Goal: Check status: Check status

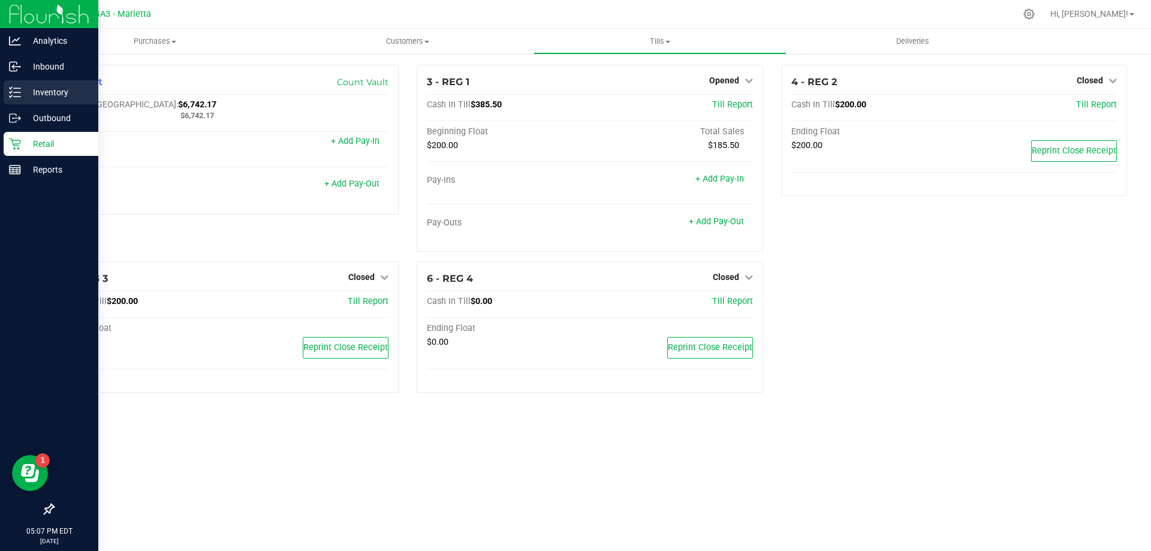
click at [39, 85] on div "Inventory" at bounding box center [51, 92] width 95 height 24
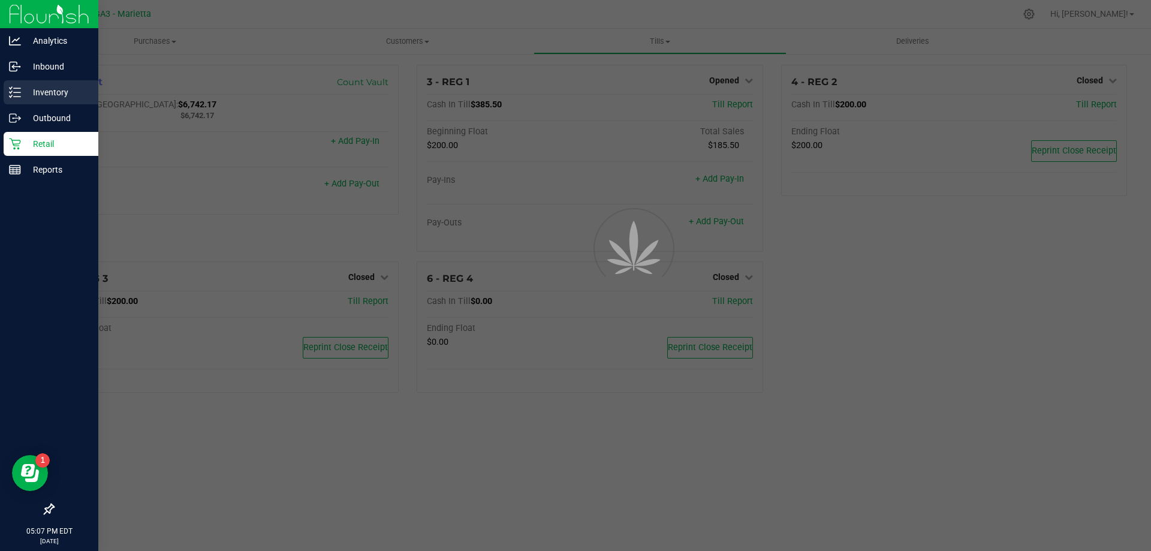
click at [39, 89] on p "Inventory" at bounding box center [57, 92] width 72 height 14
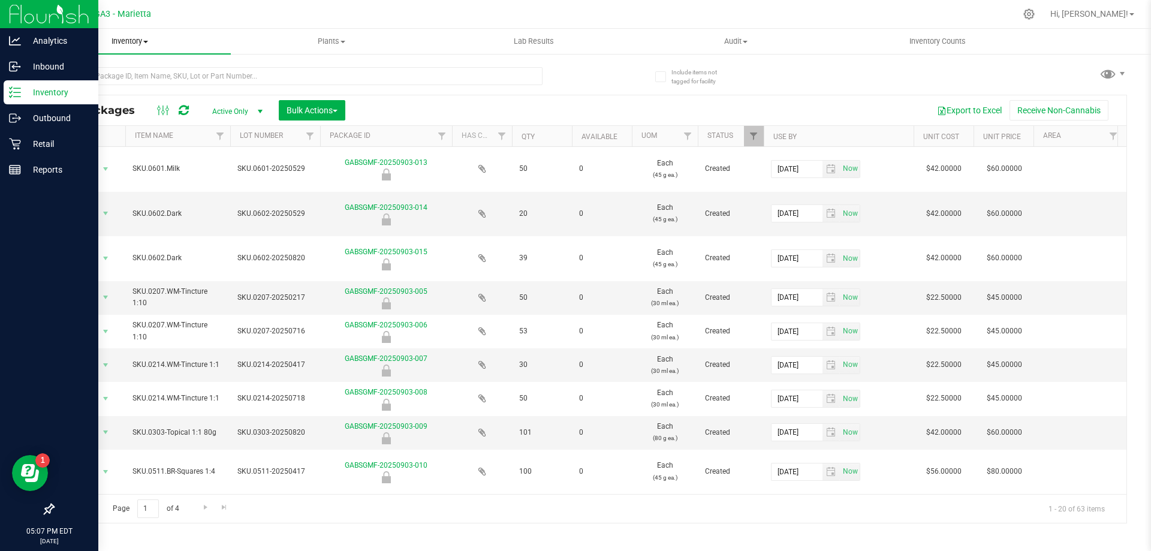
click at [139, 43] on span "Inventory" at bounding box center [130, 41] width 202 height 11
click at [140, 43] on span "Inventory" at bounding box center [130, 41] width 202 height 11
click at [169, 79] on input "text" at bounding box center [298, 76] width 490 height 18
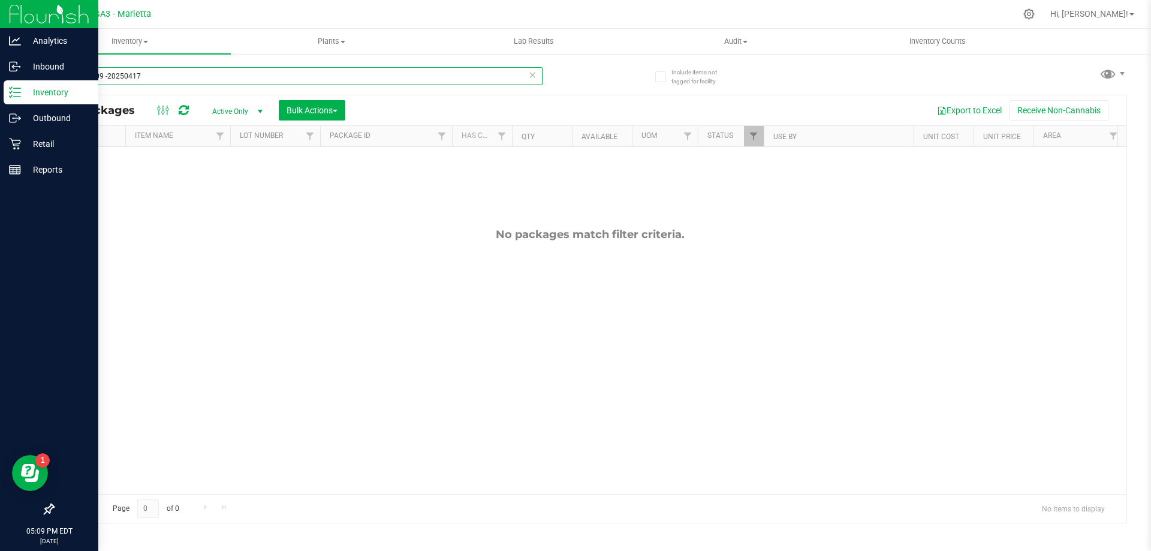
scroll to position [0, 5294]
type input "SKU.0509 -20250417 ..."
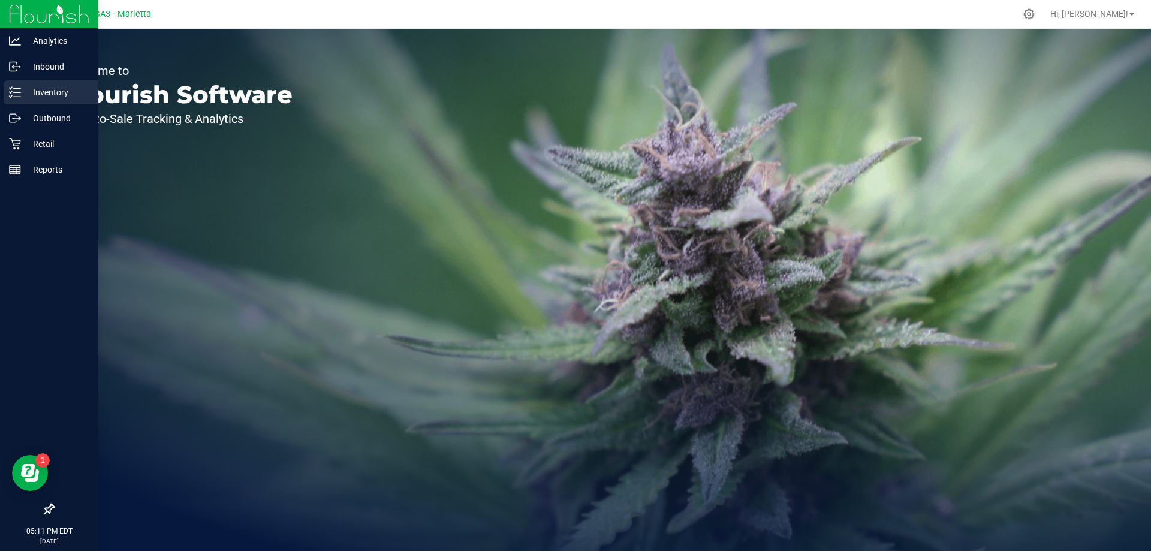
click at [59, 98] on p "Inventory" at bounding box center [57, 92] width 72 height 14
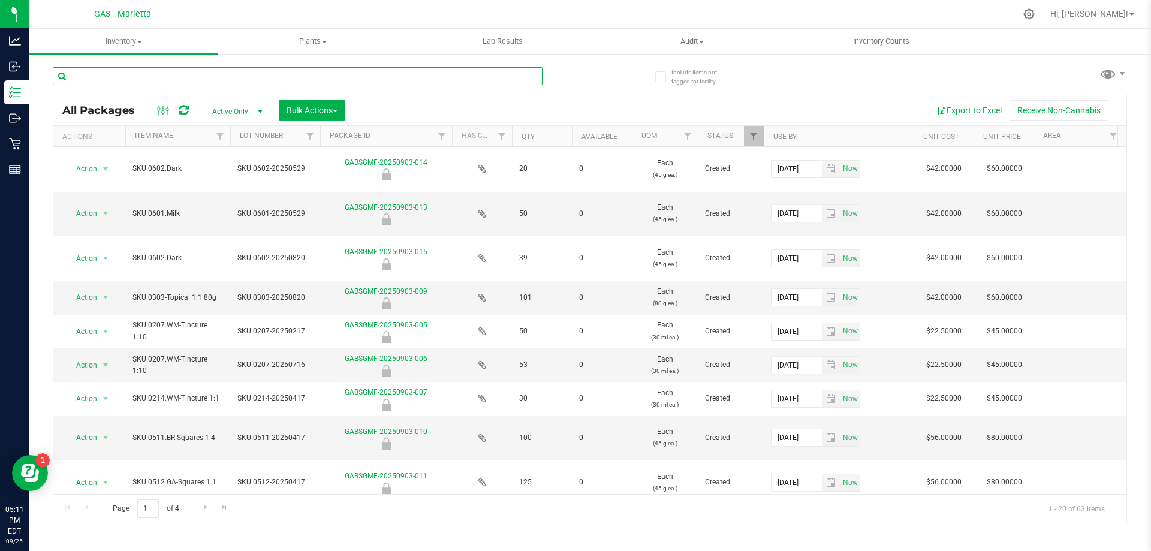
click at [125, 81] on input "text" at bounding box center [298, 76] width 490 height 18
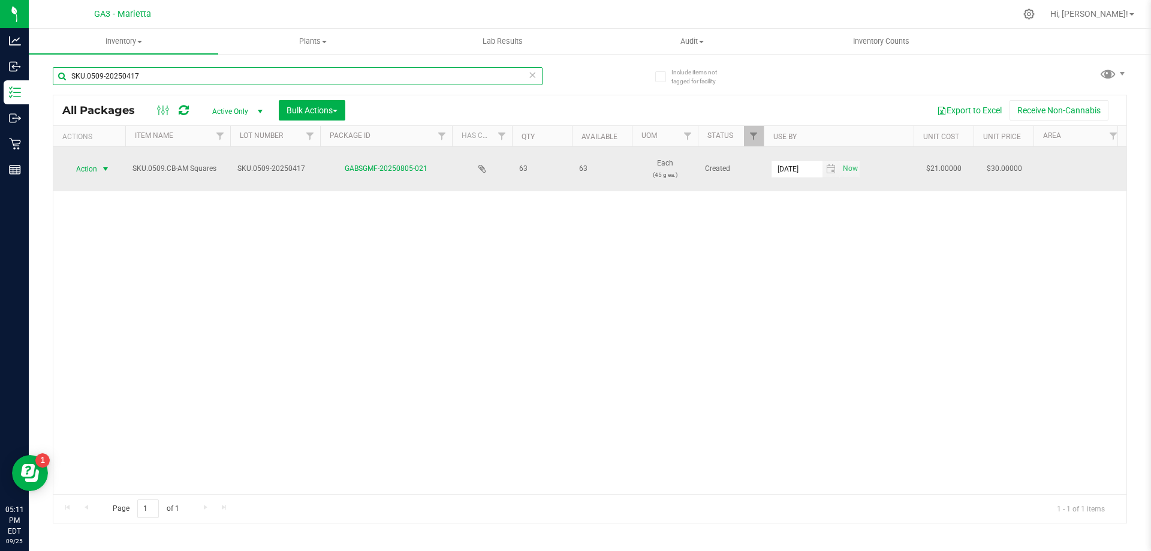
type input "SKU.0509-20250417"
click at [106, 167] on span "select" at bounding box center [106, 169] width 10 height 10
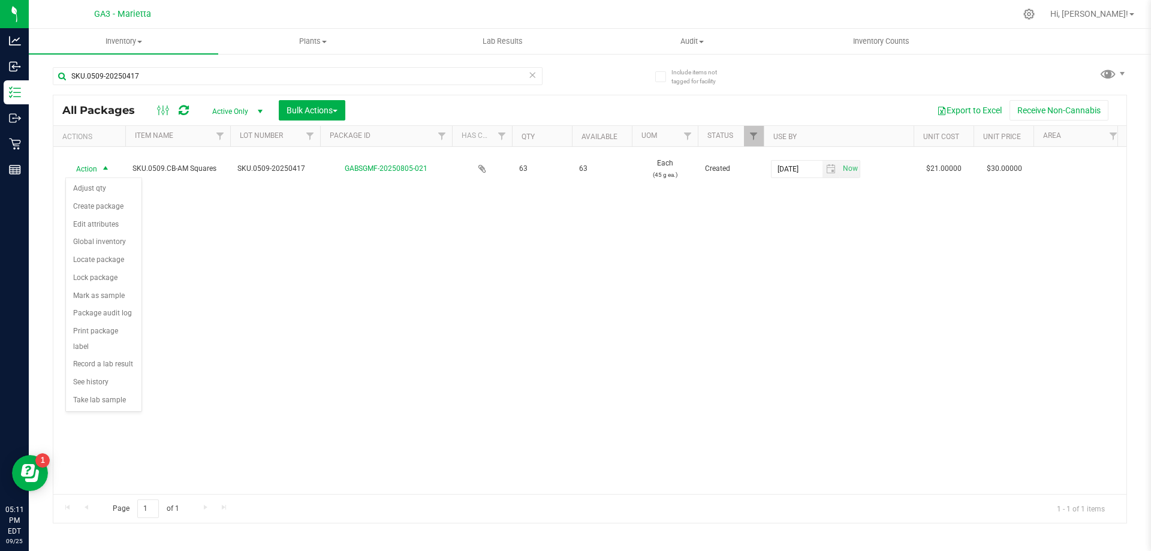
click at [227, 220] on div "Action Action Adjust qty Create package Edit attributes Global inventory Locate…" at bounding box center [589, 320] width 1073 height 347
